Goal: Transaction & Acquisition: Purchase product/service

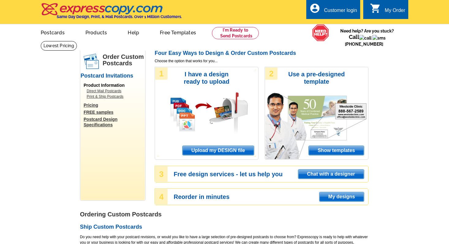
click at [229, 151] on span "Upload my DESIGN file" at bounding box center [218, 150] width 71 height 9
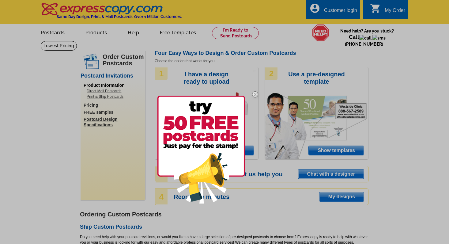
click at [256, 94] on img at bounding box center [255, 94] width 18 height 18
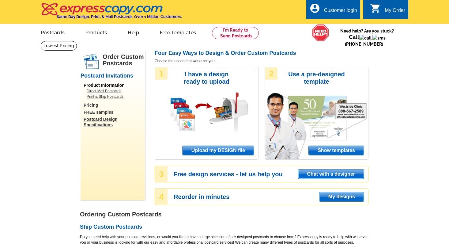
click at [327, 151] on span "Show templates" at bounding box center [336, 150] width 55 height 9
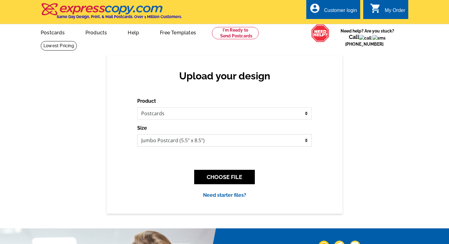
click at [224, 138] on select "Jumbo Postcard (5.5" x 8.5") Regular Postcard (4.25" x 5.6") Panoramic Postcard…" at bounding box center [224, 140] width 175 height 12
select select "1"
click at [137, 134] on select "Jumbo Postcard (5.5" x 8.5") Regular Postcard (4.25" x 5.6") Panoramic Postcard…" at bounding box center [224, 140] width 175 height 12
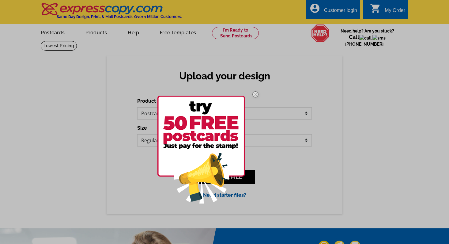
click at [255, 93] on img at bounding box center [256, 94] width 18 height 18
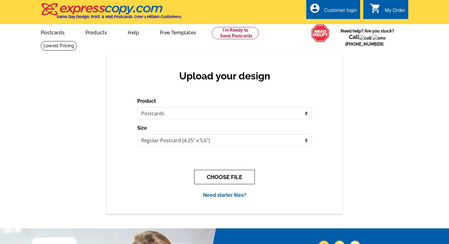
click at [229, 180] on button "CHOOSE FILE" at bounding box center [224, 177] width 61 height 14
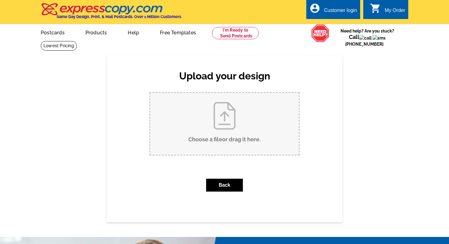
click at [236, 127] on input "Choose a file or drag it here ." at bounding box center [224, 124] width 149 height 62
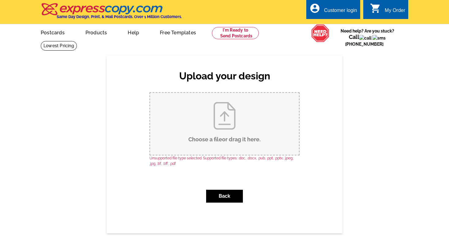
click at [253, 126] on input "Choose a file or drag it here ." at bounding box center [224, 124] width 149 height 62
click at [213, 127] on input "Choose a file or drag it here ." at bounding box center [224, 124] width 149 height 62
type input "C:\fakepath\Screenshot 2025-10-13 at 10.13.00.png"
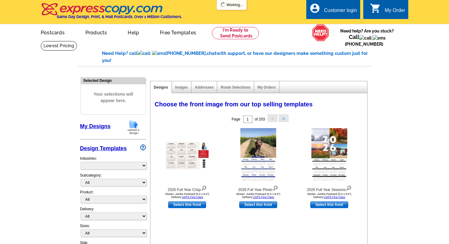
select select "971"
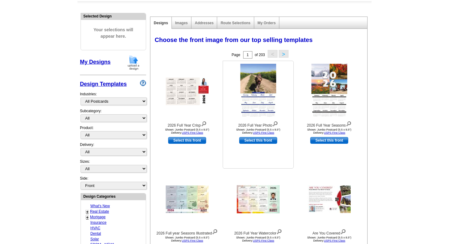
scroll to position [116, 0]
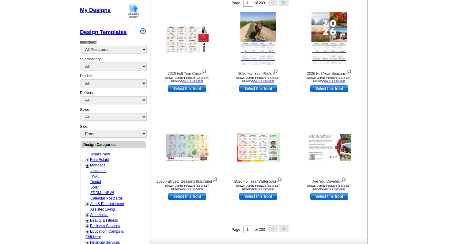
click at [283, 225] on button ">" at bounding box center [284, 229] width 10 height 8
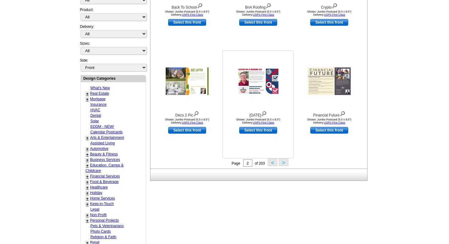
scroll to position [196, 0]
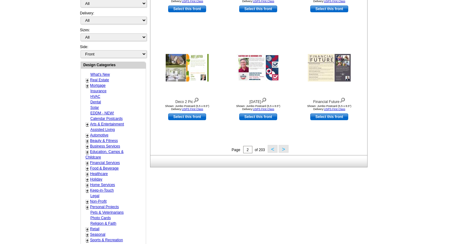
click at [283, 146] on button ">" at bounding box center [284, 149] width 10 height 8
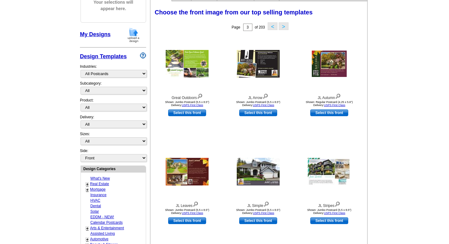
scroll to position [90, 0]
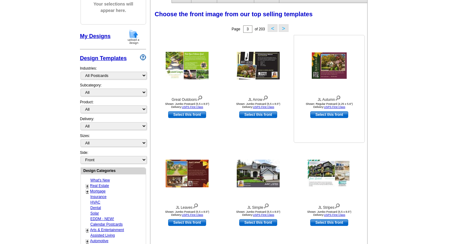
drag, startPoint x: 355, startPoint y: 97, endPoint x: 316, endPoint y: 97, distance: 38.6
click at [316, 102] on div "Shown: Regular Postcard (4.25 x 5.6") Delivery: USPS First Class" at bounding box center [329, 105] width 67 height 6
copy div "Regular Postcard (4.25 x 5.6")"
